Goal: Information Seeking & Learning: Learn about a topic

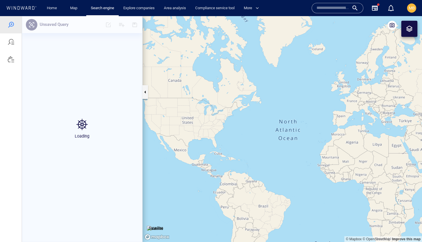
click at [326, 10] on input "text" at bounding box center [332, 8] width 33 height 9
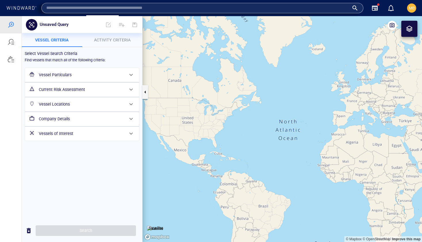
paste input "*******"
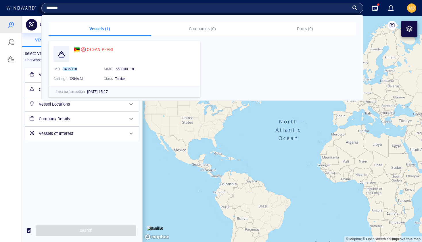
type input "*******"
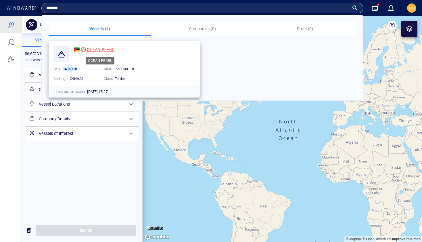
click at [102, 50] on span "OCEAN PEARL" at bounding box center [100, 49] width 27 height 5
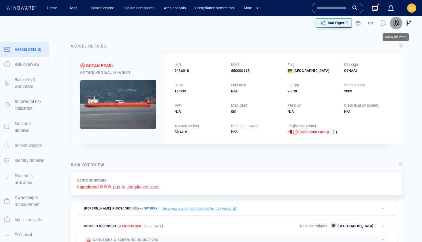
click at [396, 22] on span "button" at bounding box center [396, 23] width 6 height 6
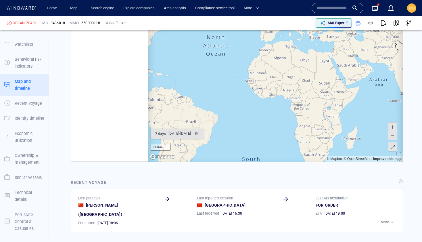
scroll to position [112054, 0]
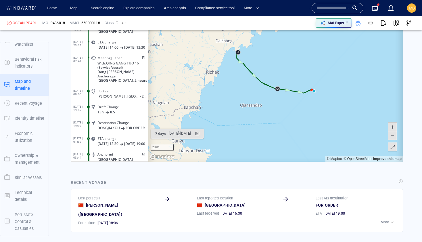
scroll to position [780, 0]
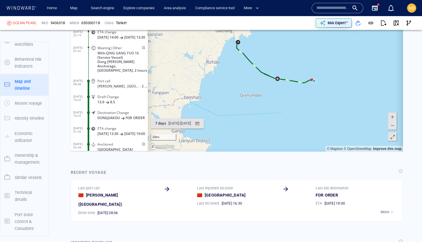
click at [268, 94] on canvas "Map" at bounding box center [275, 62] width 255 height 178
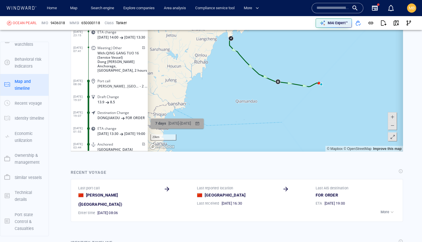
click at [192, 126] on div "20/08/2025 - 27/08/2025" at bounding box center [179, 123] width 25 height 9
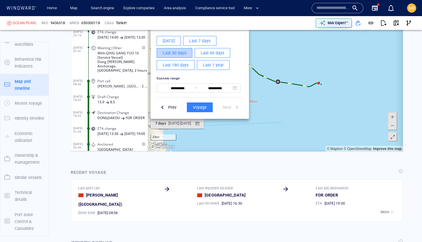
click at [185, 57] on button "Last 30 days" at bounding box center [175, 53] width 36 height 10
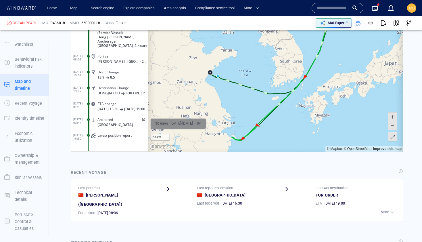
click at [186, 123] on div "28/07/2025 - 27/08/2025" at bounding box center [181, 123] width 25 height 9
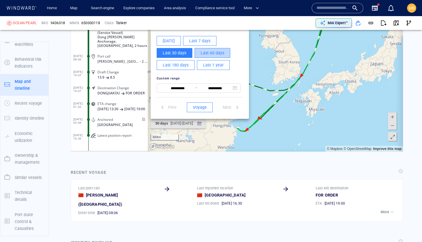
click at [204, 54] on span "Last 60 days" at bounding box center [212, 52] width 24 height 7
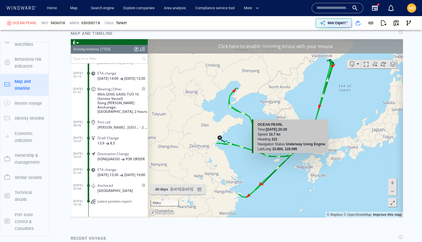
scroll to position [717, 0]
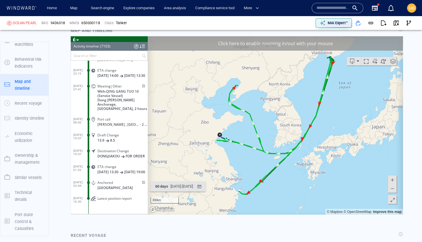
click at [392, 189] on span at bounding box center [392, 188] width 6 height 9
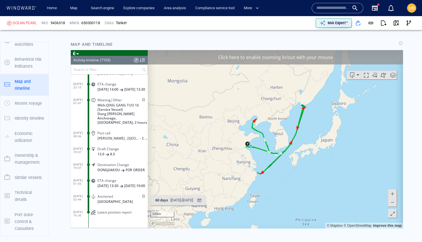
scroll to position [700, 0]
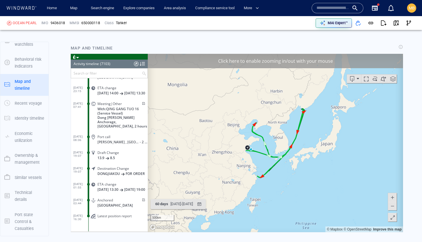
click at [306, 62] on div "Click here to enable zooming in/out with your mouse" at bounding box center [275, 60] width 255 height 14
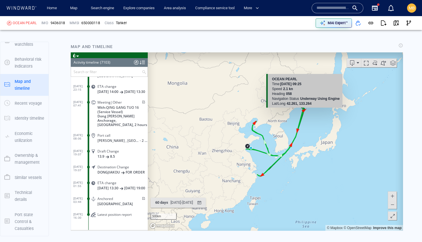
scroll to position [707, 0]
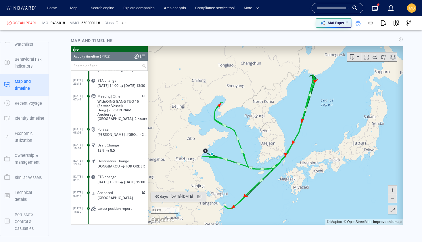
drag, startPoint x: 311, startPoint y: 126, endPoint x: 337, endPoint y: 120, distance: 27.0
click at [337, 120] on canvas "Map" at bounding box center [275, 135] width 255 height 178
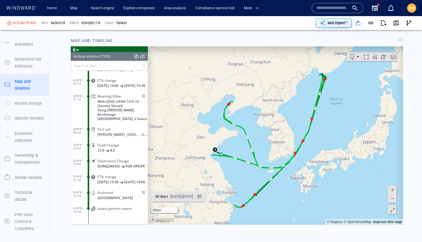
click at [374, 171] on canvas "Map" at bounding box center [275, 135] width 255 height 178
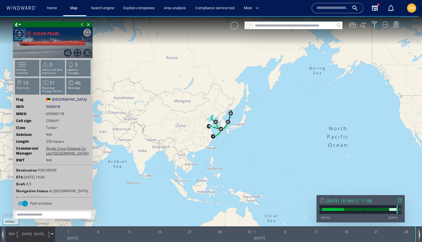
drag, startPoint x: 258, startPoint y: 114, endPoint x: 241, endPoint y: 86, distance: 33.2
click at [241, 86] on canvas "Map" at bounding box center [211, 126] width 422 height 220
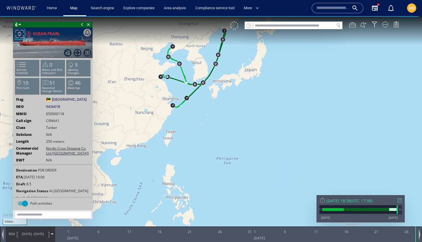
drag, startPoint x: 202, startPoint y: 100, endPoint x: 217, endPoint y: 134, distance: 37.5
click at [217, 134] on canvas "Map" at bounding box center [211, 126] width 422 height 220
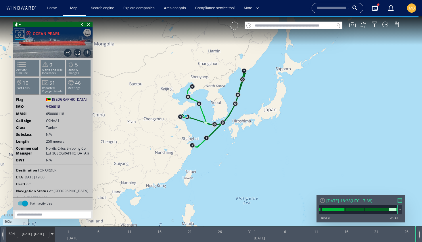
drag, startPoint x: 219, startPoint y: 136, endPoint x: 234, endPoint y: 145, distance: 17.4
click at [233, 145] on canvas "Map" at bounding box center [211, 126] width 422 height 220
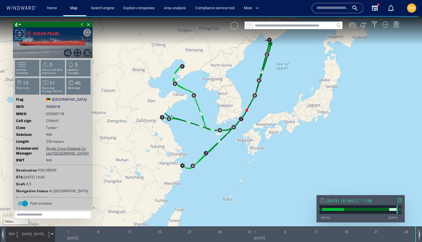
drag, startPoint x: 232, startPoint y: 146, endPoint x: 240, endPoint y: 157, distance: 13.2
click at [240, 157] on canvas "Map" at bounding box center [211, 126] width 422 height 220
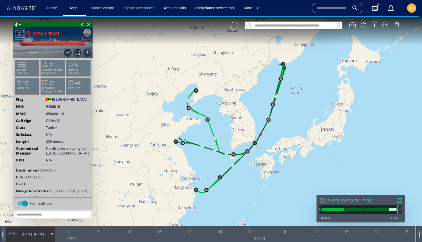
drag, startPoint x: 246, startPoint y: 165, endPoint x: 249, endPoint y: 176, distance: 11.5
click at [250, 176] on canvas "Map" at bounding box center [211, 126] width 422 height 220
